Goal: Navigation & Orientation: Find specific page/section

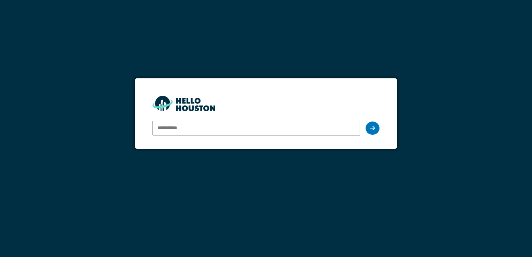
click at [178, 130] on input "email" at bounding box center [256, 128] width 207 height 15
type input "**********"
click at [371, 128] on icon at bounding box center [372, 128] width 5 height 6
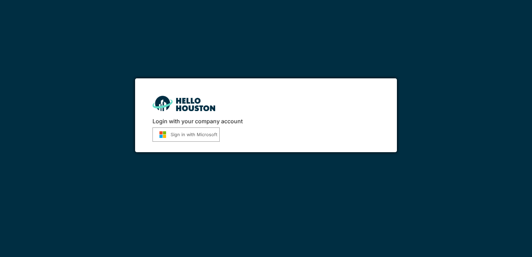
click at [208, 134] on button "Sign in with Microsoft" at bounding box center [186, 135] width 67 height 14
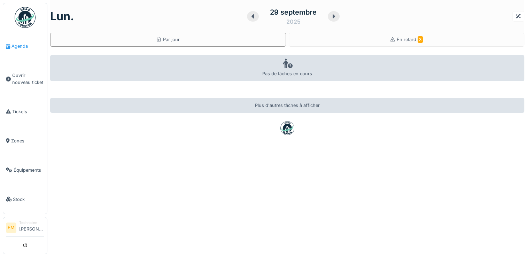
click at [24, 47] on span "Agenda" at bounding box center [27, 46] width 33 height 7
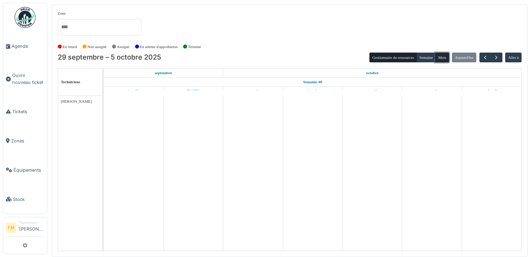
click at [441, 56] on button "Mois" at bounding box center [442, 58] width 14 height 10
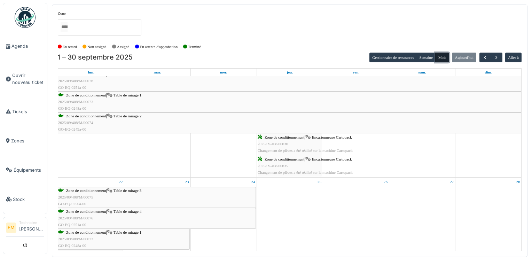
scroll to position [342, 0]
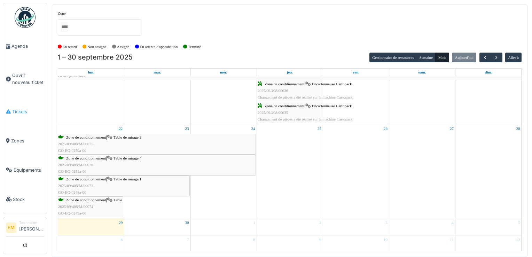
click at [20, 109] on span "Tickets" at bounding box center [28, 111] width 32 height 7
